Goal: Navigation & Orientation: Find specific page/section

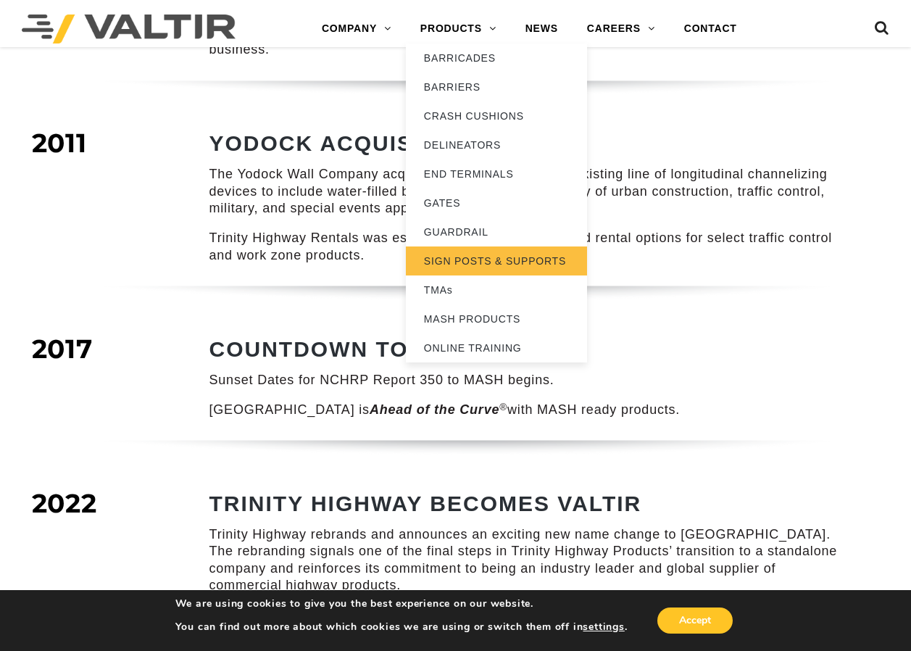
scroll to position [1668, 0]
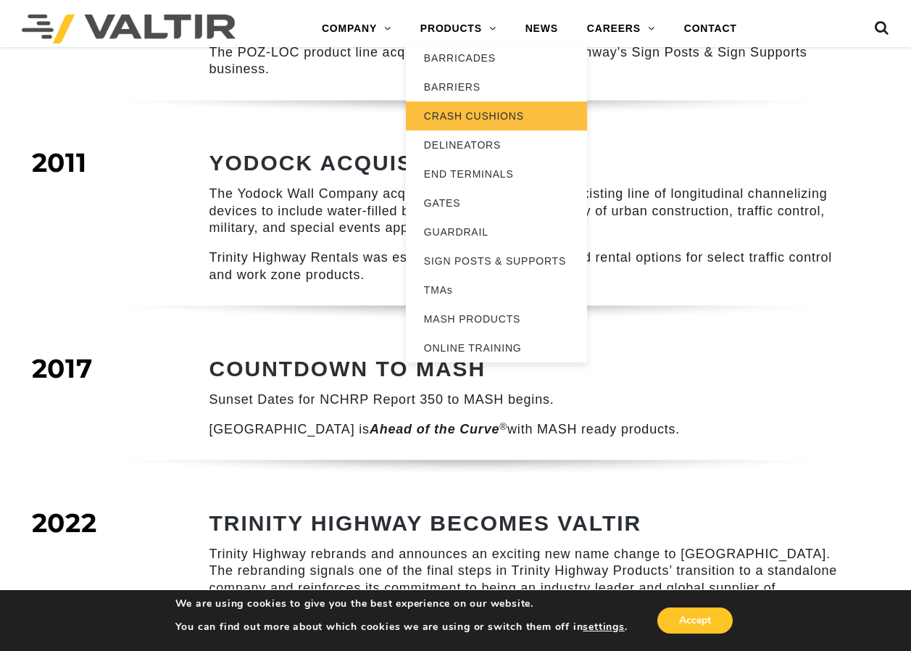
click at [520, 122] on link "CRASH CUSHIONS" at bounding box center [496, 116] width 181 height 29
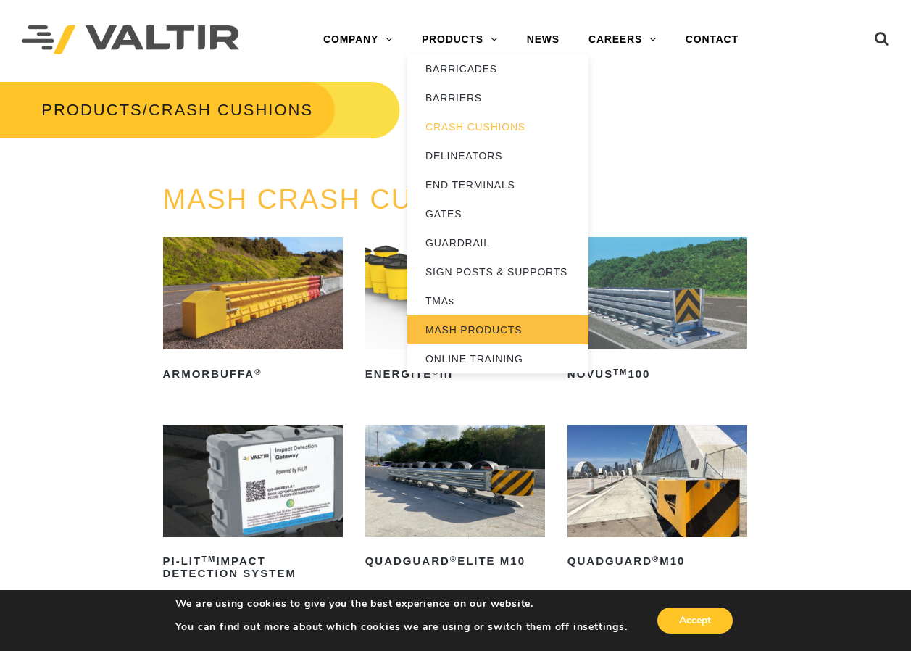
click at [519, 320] on link "MASH PRODUCTS" at bounding box center [498, 329] width 181 height 29
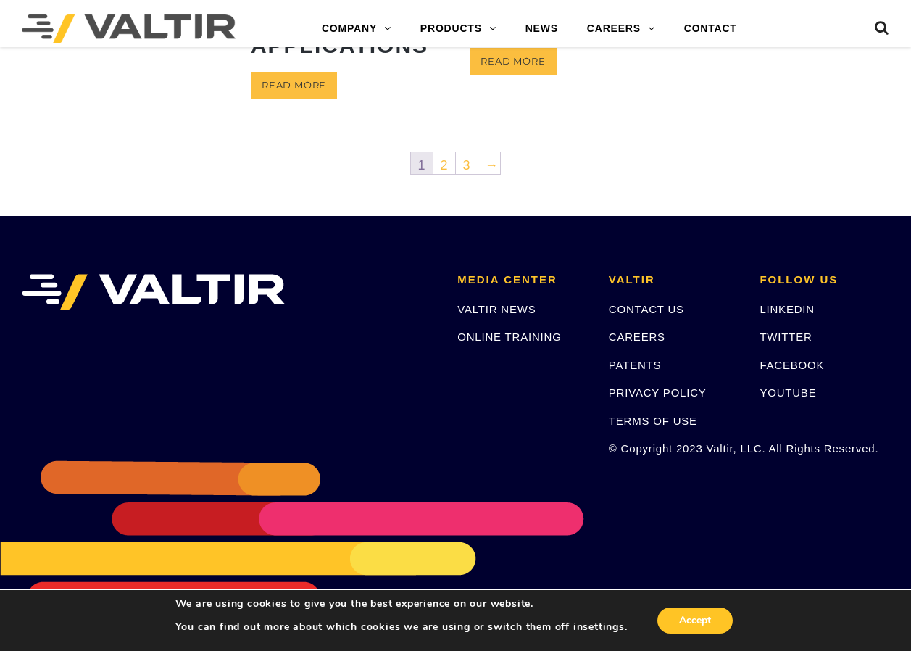
scroll to position [902, 0]
